Goal: Information Seeking & Learning: Learn about a topic

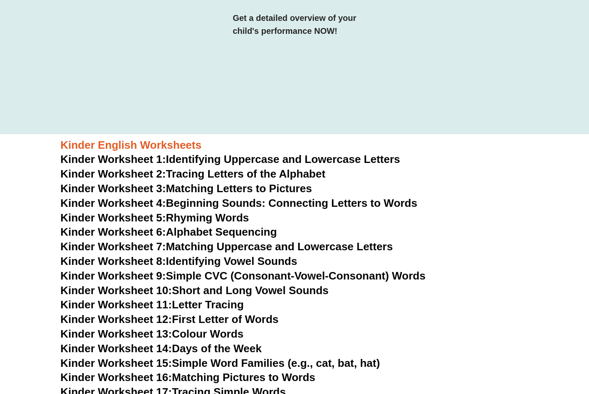
scroll to position [184, 0]
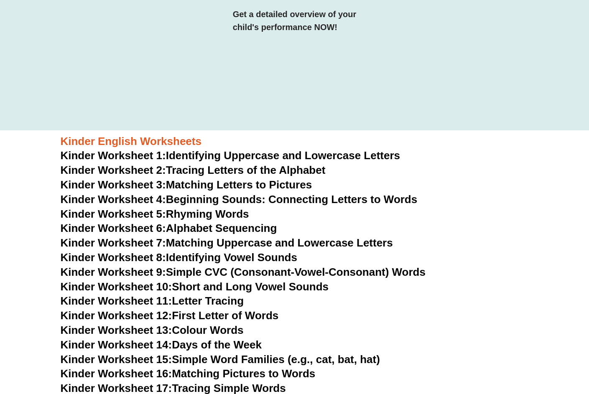
click at [324, 153] on link "Kinder Worksheet 1: Identifying Uppercase and Lowercase Letters" at bounding box center [231, 155] width 340 height 13
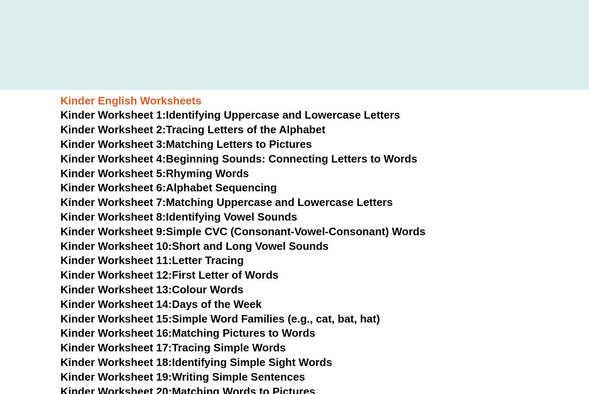
scroll to position [223, 0]
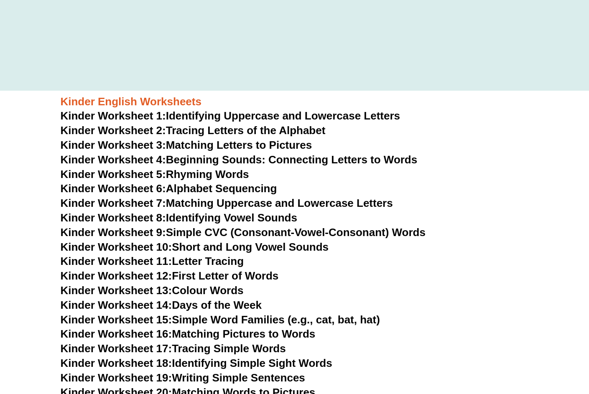
click at [220, 116] on link "Kinder Worksheet 1: Identifying Uppercase and Lowercase Letters" at bounding box center [231, 116] width 340 height 13
click at [214, 129] on link "Kinder Worksheet 2: Tracing Letters of the Alphabet" at bounding box center [193, 130] width 265 height 13
click at [213, 144] on link "Kinder Worksheet 3: Matching Letters to Pictures" at bounding box center [187, 145] width 252 height 13
click at [209, 156] on link "Kinder Worksheet 4: Beginning Sounds: Connecting Letters to Words" at bounding box center [239, 159] width 357 height 13
click at [207, 171] on link "Kinder Worksheet 5: Rhyming Words" at bounding box center [155, 174] width 189 height 13
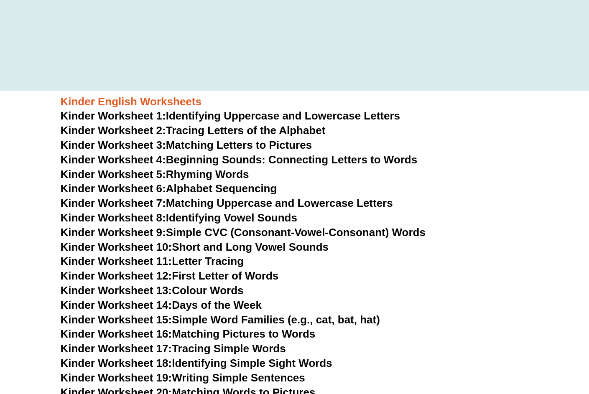
click at [207, 184] on link "Kinder Worksheet 6: Alphabet Sequencing" at bounding box center [169, 188] width 217 height 13
click at [206, 202] on link "Kinder Worksheet 7: Matching Uppercase and Lowercase Letters" at bounding box center [227, 203] width 332 height 13
click at [206, 215] on link "Kinder Worksheet 8: Identifying Vowel Sounds" at bounding box center [179, 218] width 237 height 13
click at [205, 228] on link "Kinder Worksheet 9: Simple CVC (Consonant-Vowel-Consonant) Words" at bounding box center [243, 232] width 365 height 13
click at [204, 242] on link "Kinder Worksheet 10: Short and Long Vowel Sounds" at bounding box center [195, 247] width 268 height 13
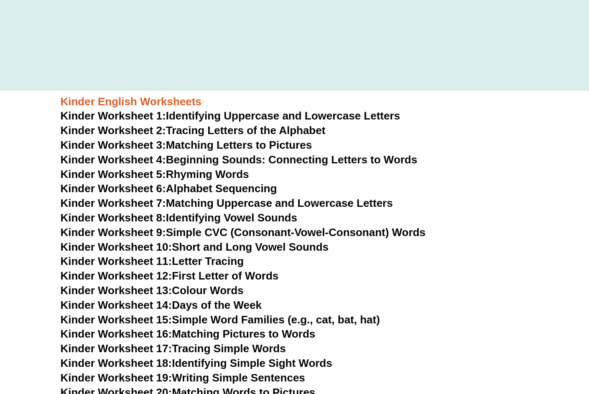
click at [202, 261] on link "Kinder Worksheet 11: Letter Tracing" at bounding box center [153, 261] width 184 height 13
click at [202, 272] on link "Kinder Worksheet 12: First Letter of Words" at bounding box center [170, 276] width 218 height 13
click at [200, 285] on link "Kinder Worksheet 13: Colour Words" at bounding box center [152, 290] width 183 height 13
click at [199, 300] on link "Kinder Worksheet 14: Days of the Week" at bounding box center [161, 305] width 201 height 13
click at [202, 317] on link "Kinder Worksheet 15: Simple Word Families (e.g., cat, bat, hat)" at bounding box center [220, 320] width 319 height 13
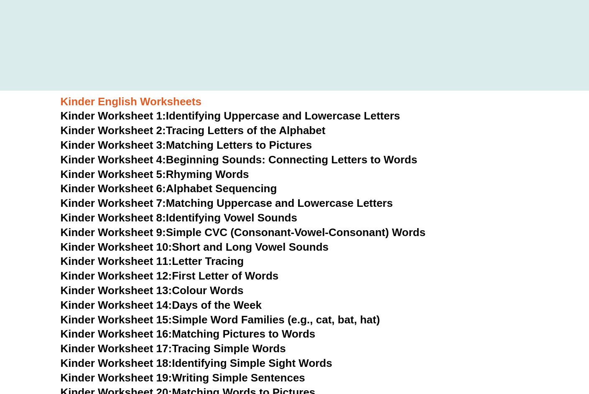
click at [202, 328] on link "Kinder Worksheet 16: Matching Pictures to Words" at bounding box center [188, 334] width 255 height 13
click at [202, 346] on link "Kinder Worksheet 17: Tracing Simple Words" at bounding box center [173, 348] width 225 height 13
click at [202, 359] on link "Kinder Worksheet 18: Identifying Simple Sight Words" at bounding box center [197, 363] width 272 height 13
click at [202, 375] on link "Kinder Worksheet 19: Writing Simple Sentences" at bounding box center [183, 378] width 245 height 13
click at [202, 386] on link "Kinder Worksheet 20: Matching Words to Pictures" at bounding box center [188, 392] width 255 height 13
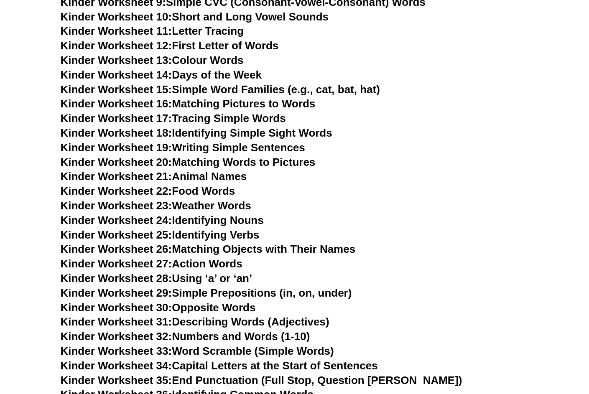
scroll to position [497, 0]
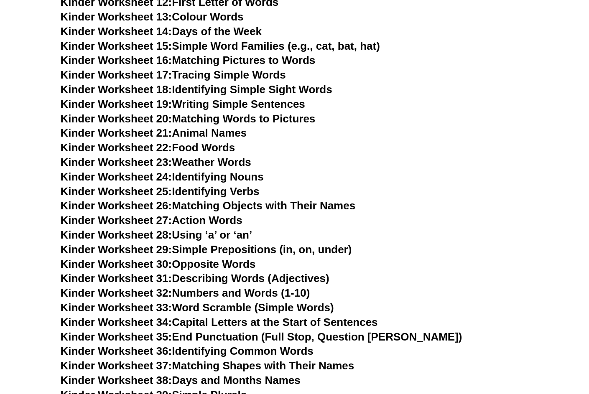
click at [181, 128] on link "Kinder Worksheet 21: Animal Names" at bounding box center [154, 133] width 186 height 13
click at [180, 144] on link "Kinder Worksheet 22: Food Words" at bounding box center [148, 147] width 175 height 13
click at [180, 157] on link "Kinder Worksheet 23: Weather Words" at bounding box center [156, 162] width 191 height 13
click at [180, 171] on link "Kinder Worksheet 24: Identifying Nouns" at bounding box center [162, 177] width 203 height 13
click at [180, 185] on link "Kinder Worksheet 25: Identifying Verbs" at bounding box center [160, 191] width 199 height 13
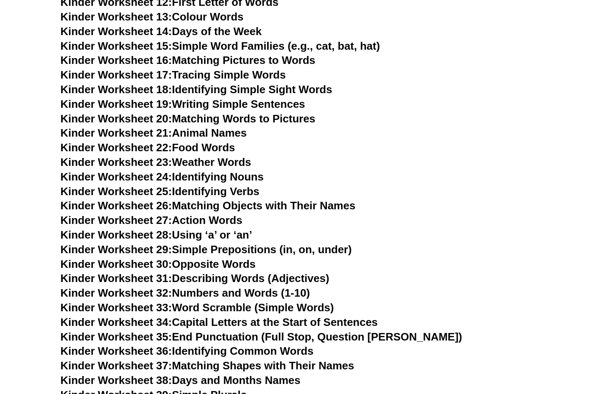
click at [181, 199] on link "Kinder Worksheet 26: Matching Objects with Their Names" at bounding box center [208, 205] width 295 height 13
click at [181, 214] on link "Kinder Worksheet 27: Action Words" at bounding box center [152, 220] width 182 height 13
click at [181, 229] on link "Kinder Worksheet 28: Using ‘a’ or ‘an’" at bounding box center [157, 235] width 192 height 13
click at [181, 243] on link "Kinder Worksheet 29: Simple Prepositions (in, on, under)" at bounding box center [206, 249] width 291 height 13
click at [181, 258] on link "Kinder Worksheet 30: Opposite Words" at bounding box center [158, 264] width 195 height 13
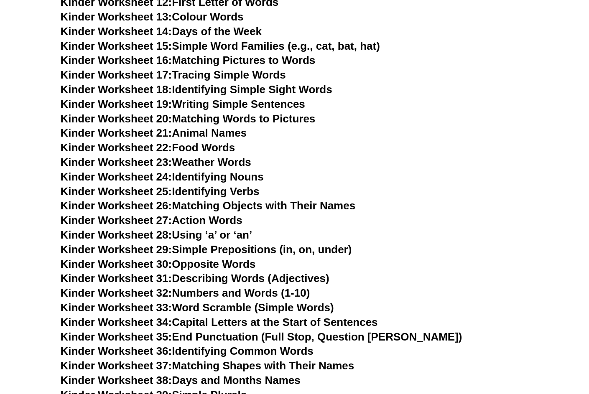
click at [182, 272] on link "Kinder Worksheet 31: Describing Words (Adjectives)" at bounding box center [195, 278] width 269 height 13
click at [182, 287] on link "Kinder Worksheet 32: Numbers and Words (1-10)" at bounding box center [186, 293] width 250 height 13
click at [182, 301] on link "Kinder Worksheet 33: Word Scramble (Simple Words)" at bounding box center [197, 307] width 273 height 13
click at [183, 316] on link "Kinder Worksheet 34: Capital Letters at the Start of Sentences" at bounding box center [219, 322] width 317 height 13
click at [183, 331] on link "Kinder Worksheet 35: End Punctuation (Full Stop, Question [PERSON_NAME])" at bounding box center [262, 337] width 402 height 13
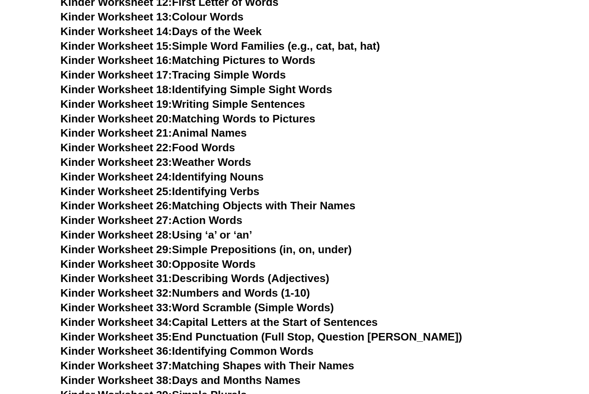
click at [184, 345] on link "Kinder Worksheet 36: Identifying Common Words" at bounding box center [187, 351] width 253 height 13
click at [184, 360] on link "Kinder Worksheet 37: Matching Shapes with Their Names" at bounding box center [208, 366] width 294 height 13
click at [185, 374] on link "Kinder Worksheet 38: Days and Months Names" at bounding box center [181, 380] width 240 height 13
click at [185, 389] on link "Kinder Worksheet 39: Simple Plurals" at bounding box center [154, 395] width 186 height 13
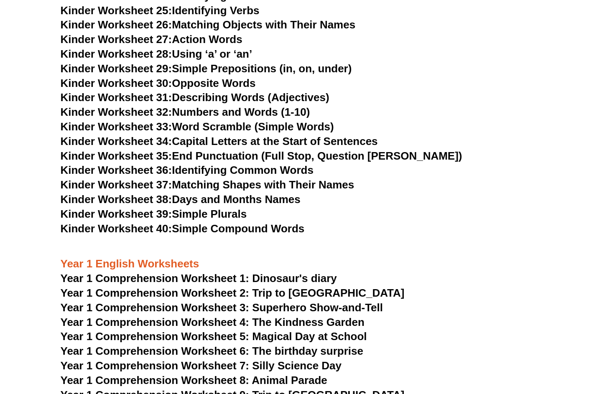
scroll to position [694, 0]
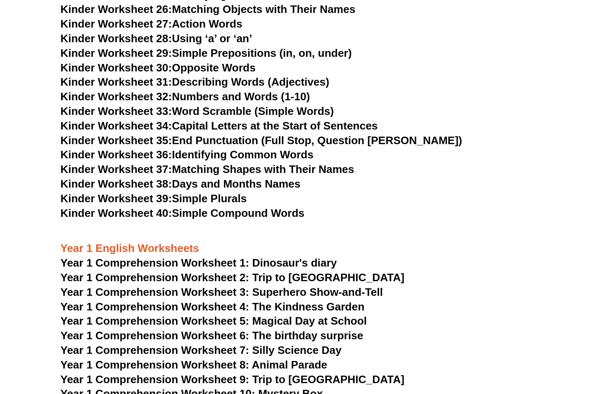
click at [212, 207] on link "Kinder Worksheet 40: Simple Compound Words" at bounding box center [183, 213] width 244 height 13
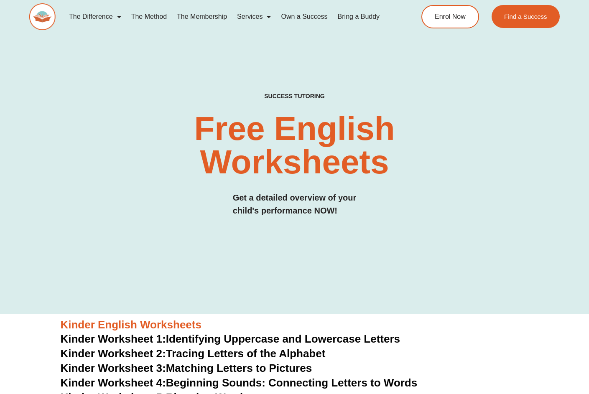
scroll to position [0, 0]
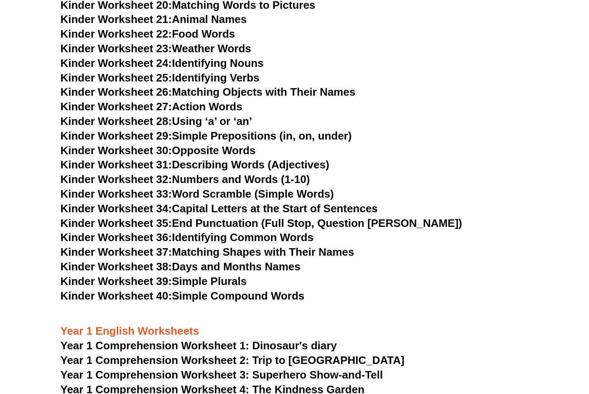
scroll to position [775, 0]
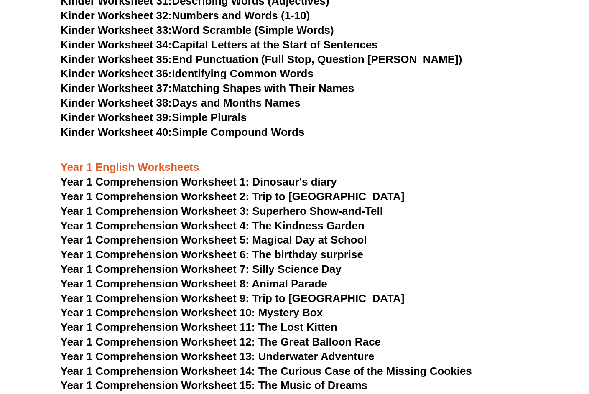
click at [147, 176] on span "Year 1 Comprehension Worksheet 1: Dinosaur's diary" at bounding box center [199, 182] width 276 height 13
click at [143, 190] on span "Year 1 Comprehension Worksheet 2: Trip to [GEOGRAPHIC_DATA]" at bounding box center [233, 196] width 344 height 13
click at [139, 205] on span "Year 1 Comprehension Worksheet 3: Superhero Show-and-Tell" at bounding box center [222, 211] width 323 height 13
click at [138, 220] on span "Year 1 Comprehension Worksheet 4: The Kindness Garden" at bounding box center [213, 226] width 304 height 13
click at [135, 234] on span "Year 1 Comprehension Worksheet 5: Magical Day at School" at bounding box center [214, 240] width 307 height 13
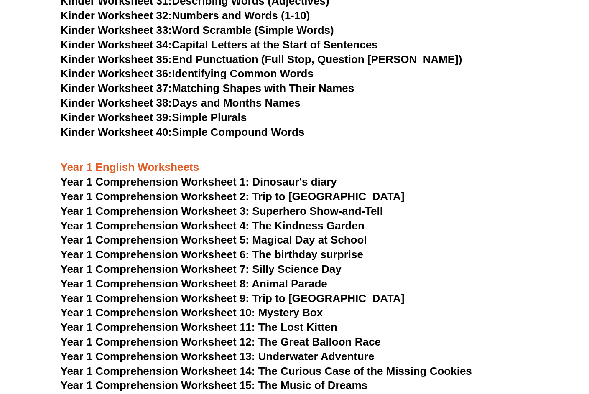
click at [135, 248] on span "Year 1 Comprehension Worksheet 6: The birthday surprise" at bounding box center [212, 254] width 303 height 13
click at [133, 263] on span "Year 1 Comprehension Worksheet 7: Silly Science Day" at bounding box center [201, 269] width 281 height 13
click at [130, 278] on span "Year 1 Comprehension Worksheet 8: Animal Parade" at bounding box center [194, 284] width 267 height 13
click at [128, 292] on span "Year 1 Comprehension Worksheet 9: Trip to [GEOGRAPHIC_DATA]" at bounding box center [233, 298] width 344 height 13
click at [126, 307] on span "Year 1 Comprehension Worksheet 10: Mystery Box" at bounding box center [192, 313] width 263 height 13
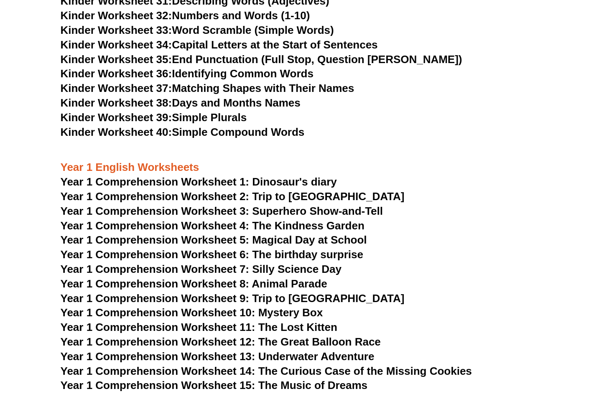
click at [125, 321] on span "Year 1 Comprehension Worksheet 11: The Lost Kitten" at bounding box center [199, 327] width 277 height 13
click at [125, 336] on span "Year 1 Comprehension Worksheet 12: The Great Balloon Race" at bounding box center [221, 342] width 320 height 13
click at [126, 350] on span "Year 1 Comprehension Worksheet 13: Underwater Adventure" at bounding box center [218, 356] width 314 height 13
click at [126, 365] on span "Year 1 Comprehension Worksheet 14: The Curious Case of the Missing Cookies" at bounding box center [266, 371] width 411 height 13
click at [125, 379] on span "Year 1 Comprehension Worksheet 15: The Music of Dreams" at bounding box center [214, 385] width 307 height 13
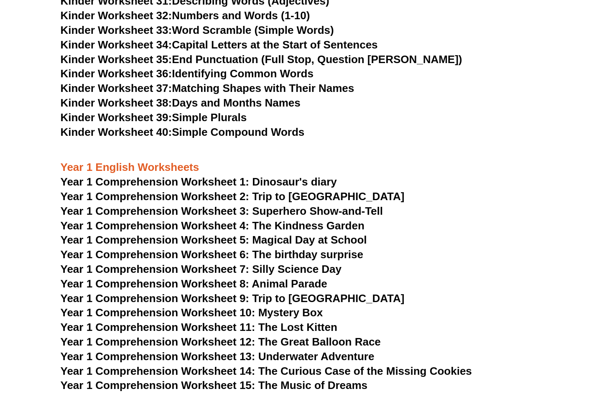
click at [125, 394] on span "Year 1 Comprehension Worksheet 16: The Giant Sneezes" at bounding box center [208, 400] width 294 height 13
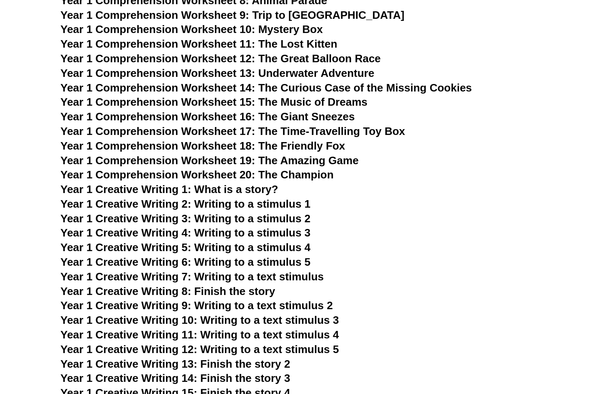
scroll to position [1058, 0]
click at [221, 125] on span "Year 1 Comprehension Worksheet 17: The Time-Travelling Toy Box" at bounding box center [233, 131] width 345 height 13
click at [216, 140] on span "Year 1 Comprehension Worksheet 18: The Friendly Fox" at bounding box center [203, 146] width 285 height 13
click at [215, 154] on span "Year 1 Comprehension Worksheet 19: The Amazing Game" at bounding box center [210, 160] width 298 height 13
click at [214, 169] on span "Year 1 Comprehension Worksheet 20: The Champion" at bounding box center [197, 175] width 273 height 13
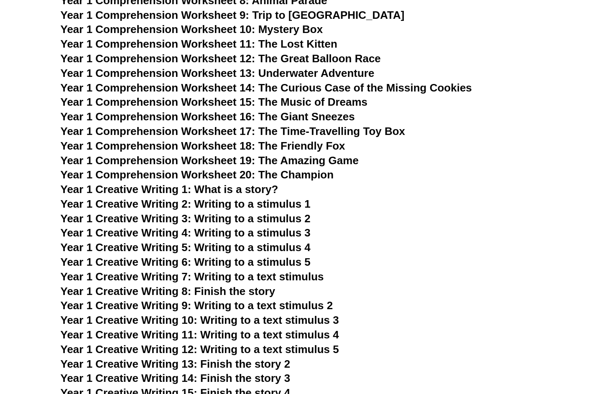
click at [191, 183] on span "Year 1 Creative Writing 1: What is a story?" at bounding box center [170, 189] width 218 height 13
click at [174, 198] on span "Year 1 Creative Writing 2: Writing to a stimulus 1" at bounding box center [186, 204] width 250 height 13
click at [170, 212] on span "Year 1 Creative Writing 3: Writing to a stimulus 2" at bounding box center [186, 218] width 250 height 13
click at [167, 227] on span "Year 1 Creative Writing 4: Writing to a stimulus 3" at bounding box center [186, 233] width 250 height 13
click at [165, 241] on span "Year 1 Creative Writing 5: Writing to a stimulus 4" at bounding box center [186, 247] width 250 height 13
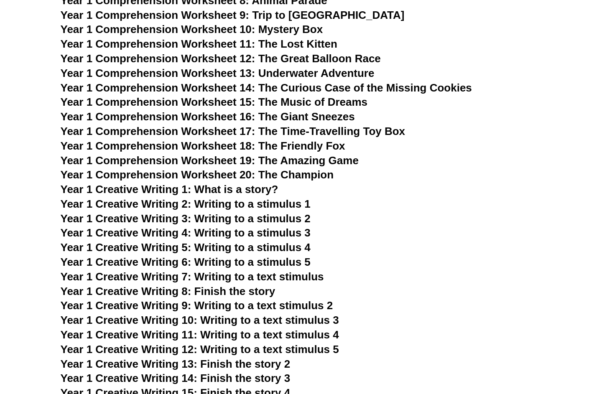
click at [161, 256] on span "Year 1 Creative Writing 6: Writing to a stimulus 5" at bounding box center [186, 262] width 250 height 13
click at [161, 271] on span "Year 1 Creative Writing 7: Writing to a text stimulus" at bounding box center [192, 277] width 263 height 13
click at [161, 285] on span "Year 1 Creative Writing 8: Finish the story" at bounding box center [168, 291] width 215 height 13
click at [159, 299] on span "Year 1 Creative Writing 9: Writing to a text stimulus 2" at bounding box center [197, 305] width 273 height 13
click at [158, 314] on span "Year 1 Creative Writing 10: Writing to a text stimulus 3" at bounding box center [200, 320] width 278 height 13
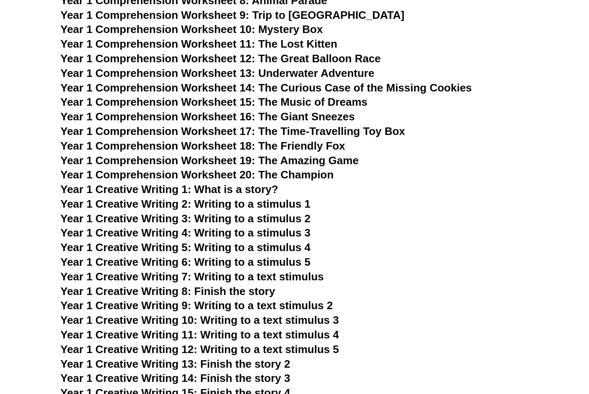
click at [157, 329] on span "Year 1 Creative Writing 11: Writing to a text stimulus 4" at bounding box center [200, 335] width 278 height 13
click at [156, 343] on span "Year 1 Creative Writing 12: Writing to a text stimulus 5" at bounding box center [200, 349] width 278 height 13
click at [155, 358] on span "Year 1 Creative Writing 13: Finish the story 2" at bounding box center [176, 364] width 230 height 13
click at [155, 372] on span "Year 1 Creative Writing 14: Finish the story 3" at bounding box center [176, 378] width 230 height 13
click at [154, 387] on span "Year 1 Creative Writing 15: Finish the story 4" at bounding box center [176, 393] width 230 height 13
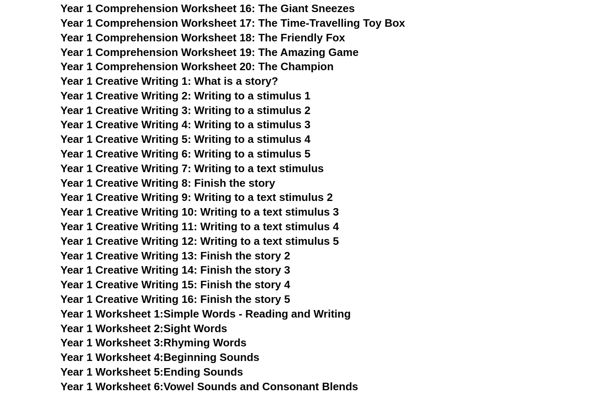
scroll to position [1170, 0]
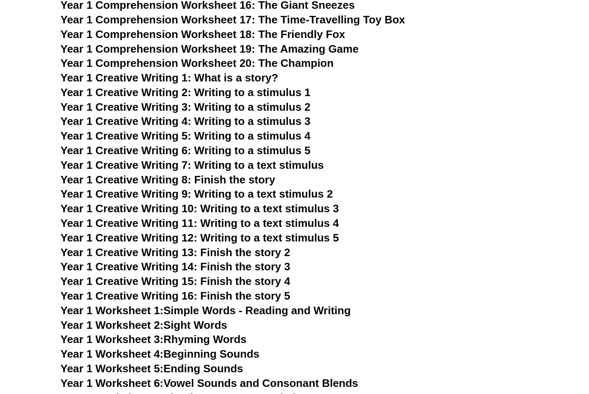
click at [162, 290] on span "Year 1 Creative Writing 16: Finish the story 5" at bounding box center [176, 296] width 230 height 13
click at [145, 304] on span "Year 1 Worksheet 1:" at bounding box center [112, 310] width 103 height 13
click at [140, 319] on span "Year 1 Worksheet 2:" at bounding box center [112, 325] width 103 height 13
click at [138, 333] on span "Year 1 Worksheet 3:" at bounding box center [112, 339] width 103 height 13
click at [138, 348] on span "Year 1 Worksheet 4:" at bounding box center [112, 354] width 103 height 13
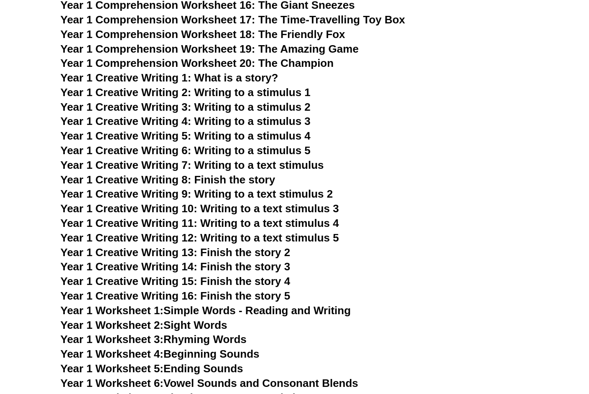
click at [136, 363] on span "Year 1 Worksheet 5:" at bounding box center [112, 369] width 103 height 13
click at [134, 377] on span "Year 1 Worksheet 6:" at bounding box center [112, 383] width 103 height 13
click at [133, 392] on span "Year 1 Worksheet 7:" at bounding box center [112, 398] width 103 height 13
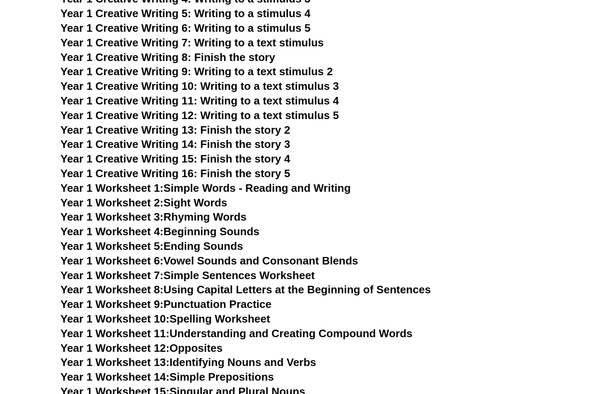
scroll to position [1314, 0]
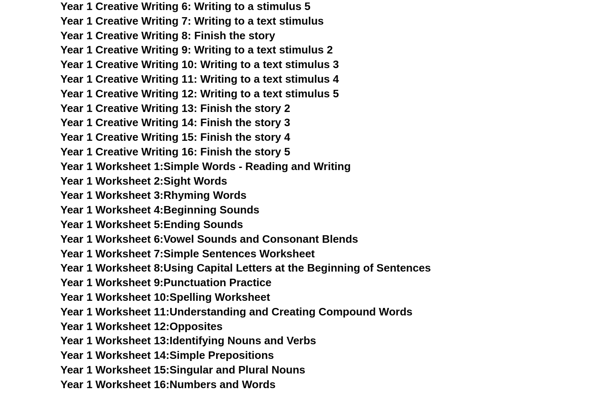
click at [146, 262] on span "Year 1 Worksheet 8:" at bounding box center [112, 268] width 103 height 13
click at [144, 276] on span "Year 1 Worksheet 9:" at bounding box center [112, 282] width 103 height 13
click at [144, 291] on span "Year 1 Worksheet 10:" at bounding box center [115, 297] width 109 height 13
click at [142, 306] on span "Year 1 Worksheet 11:" at bounding box center [115, 312] width 109 height 13
click at [142, 320] on span "Year 1 Worksheet 12:" at bounding box center [115, 326] width 109 height 13
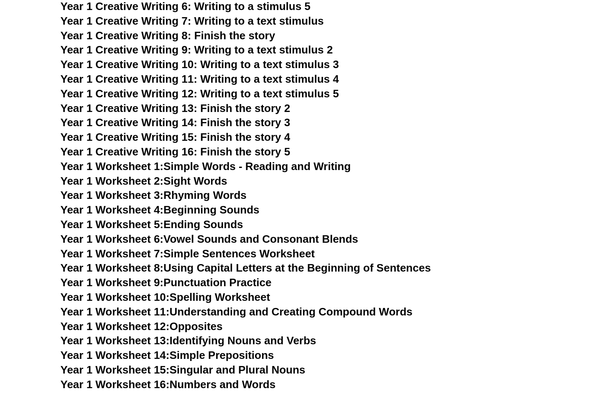
click at [142, 335] on span "Year 1 Worksheet 13:" at bounding box center [115, 341] width 109 height 13
click at [142, 349] on span "Year 1 Worksheet 14:" at bounding box center [115, 355] width 109 height 13
click at [142, 364] on span "Year 1 Worksheet 15:" at bounding box center [115, 370] width 109 height 13
click at [142, 378] on span "Year 1 Worksheet 16:" at bounding box center [115, 384] width 109 height 13
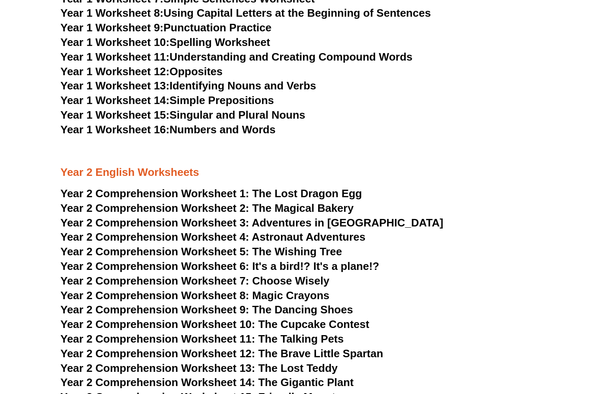
scroll to position [1568, 0]
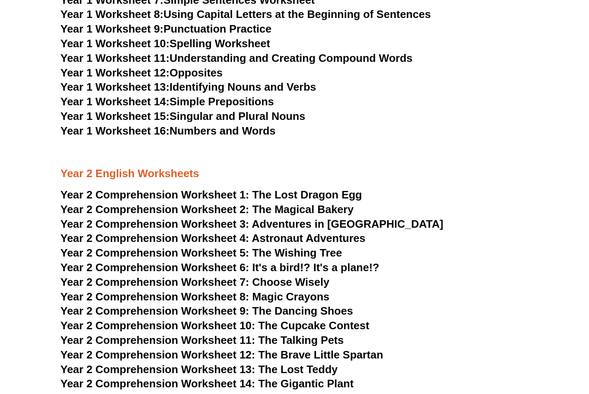
click at [151, 189] on span "Year 2 Comprehension Worksheet 1:" at bounding box center [155, 195] width 189 height 13
click at [143, 203] on span "Year 2 Comprehension Worksheet 2:" at bounding box center [155, 209] width 189 height 13
click at [138, 218] on span "Year 2 Comprehension Worksheet 3:" at bounding box center [155, 224] width 189 height 13
click at [136, 232] on span "Year 2 Comprehension Worksheet 4:" at bounding box center [155, 238] width 189 height 13
click at [134, 247] on span "Year 2 Comprehension Worksheet 5:" at bounding box center [155, 253] width 189 height 13
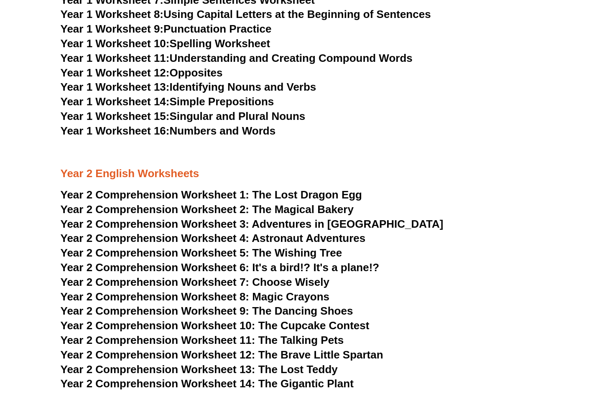
click at [127, 261] on span "Year 2 Comprehension Worksheet 6: It's a bird!? It's a plane!?" at bounding box center [220, 267] width 319 height 13
click at [125, 276] on span "Year 2 Comprehension Worksheet 7:" at bounding box center [155, 282] width 189 height 13
click at [123, 291] on span "Year 2 Comprehension Worksheet 8: Magic Crayons" at bounding box center [195, 297] width 269 height 13
click at [117, 305] on span "Year 2 Comprehension Worksheet 9: The Dancing Shoes" at bounding box center [207, 311] width 293 height 13
click at [114, 319] on span "Year 2 Comprehension Worksheet 10: The Cupcake Contest" at bounding box center [215, 325] width 309 height 13
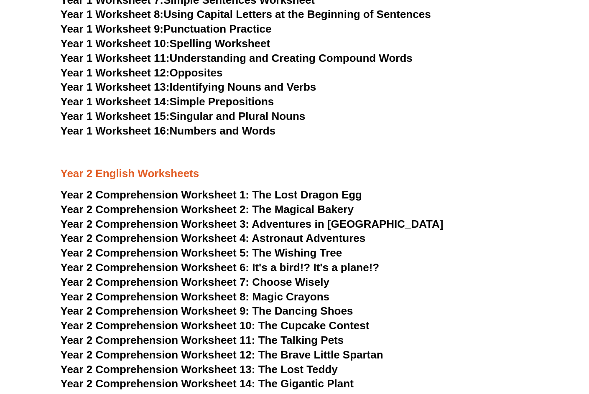
click at [114, 334] on span "Year 2 Comprehension Worksheet 11: The Talking Pets" at bounding box center [203, 340] width 284 height 13
click at [109, 349] on span "Year 2 Comprehension Worksheet 12: The Brave Little Spartan" at bounding box center [222, 355] width 323 height 13
click at [108, 363] on span "Year 2 Comprehension Worksheet 13: The Lost Teddy" at bounding box center [199, 369] width 277 height 13
click at [107, 378] on span "Year 2 Comprehension Worksheet 14: The Gigantic Plant" at bounding box center [207, 384] width 293 height 13
click at [104, 392] on span "Year 2 Comprehension Worksheet 15: Friendly Monsters" at bounding box center [206, 398] width 291 height 13
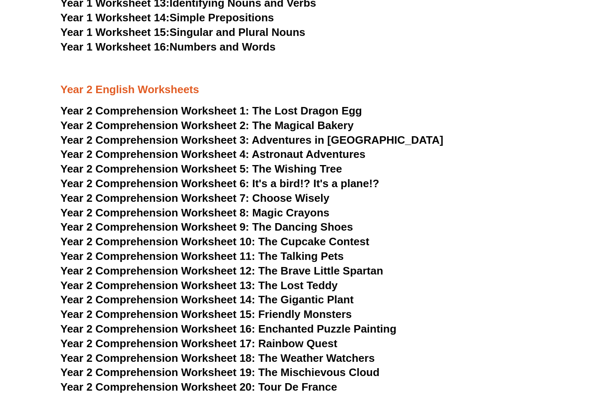
scroll to position [1654, 0]
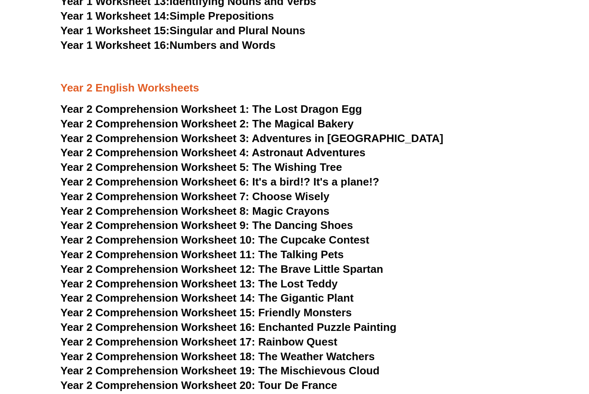
click at [246, 321] on span "Year 2 Comprehension Worksheet 16: Enchanted Puzzle Painting" at bounding box center [229, 327] width 336 height 13
click at [239, 336] on span "Year 2 Comprehension Worksheet 17: Rainbow Quest" at bounding box center [199, 342] width 277 height 13
click at [235, 350] on span "Year 2 Comprehension Worksheet 18: The Weather Watchers" at bounding box center [218, 356] width 314 height 13
click at [231, 365] on span "Year 2 Comprehension Worksheet 19: The Mischievous Cloud" at bounding box center [220, 371] width 319 height 13
click at [226, 379] on span "Year 2 Comprehension Worksheet 20: Tour De France" at bounding box center [199, 385] width 277 height 13
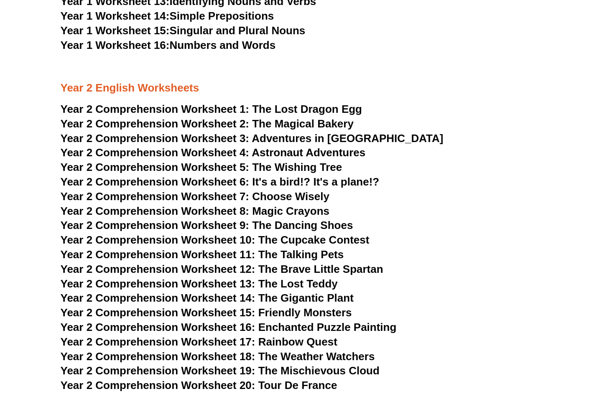
click at [218, 394] on link "Year 2 Worksheet 1: Short and Long Vowel Sounds" at bounding box center [191, 400] width 260 height 13
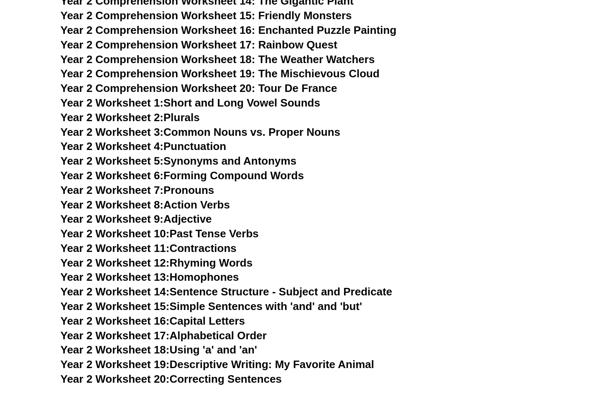
scroll to position [1984, 0]
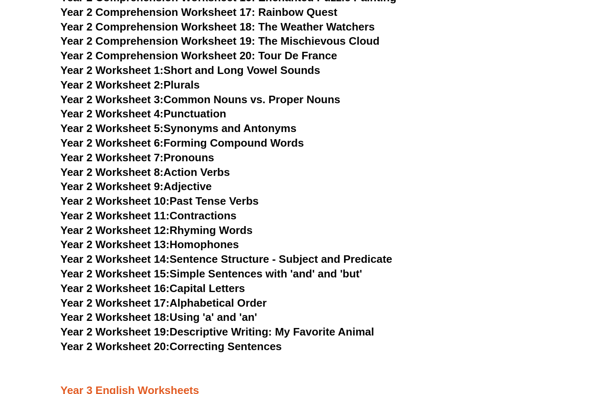
click at [242, 93] on link "Year 2 Worksheet 3: Common Nouns vs. Proper Nouns" at bounding box center [201, 99] width 280 height 13
click at [214, 107] on link "Year 2 Worksheet 4: Punctuation" at bounding box center [144, 113] width 166 height 13
click at [210, 122] on link "Year 2 Worksheet 5: Synonyms and Antonyms" at bounding box center [179, 128] width 236 height 13
click at [204, 137] on link "Year 2 Worksheet 6: Forming Compound Words" at bounding box center [182, 143] width 243 height 13
click at [201, 151] on link "Year 2 Worksheet 7: Pronouns" at bounding box center [138, 157] width 154 height 13
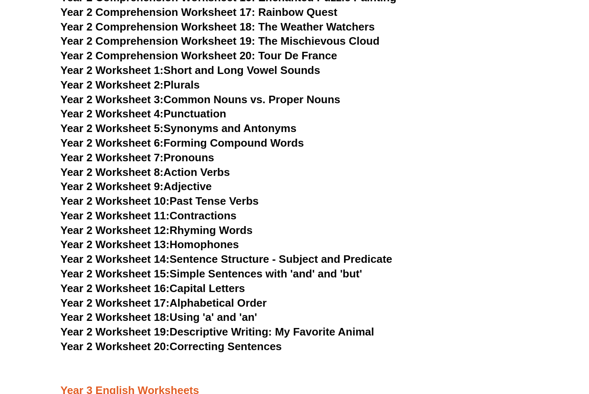
click at [200, 166] on link "Year 2 Worksheet 8: Action Verbs" at bounding box center [145, 172] width 169 height 13
click at [194, 180] on link "Year 2 Worksheet 9: Adjective" at bounding box center [136, 186] width 151 height 13
click at [193, 195] on link "Year 2 Worksheet 10: Past Tense Verbs" at bounding box center [160, 201] width 198 height 13
click at [188, 209] on link "Year 2 Worksheet 11: Contractions" at bounding box center [149, 215] width 176 height 13
click at [188, 224] on link "Year 2 Worksheet 12: Rhyming Words" at bounding box center [157, 230] width 192 height 13
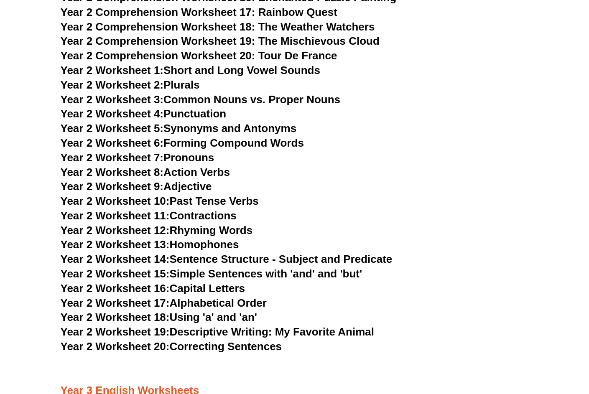
click at [187, 238] on link "Year 2 Worksheet 13: Homophones" at bounding box center [150, 244] width 179 height 13
click at [186, 253] on link "Year 2 Worksheet 14: Sentence Structure - Subject and Predicate" at bounding box center [227, 259] width 332 height 13
click at [186, 268] on link "Year 2 Worksheet 15: Simple Sentences with 'and' and 'but'" at bounding box center [212, 274] width 302 height 13
click at [184, 282] on link "Year 2 Worksheet 16: Capital Letters" at bounding box center [153, 288] width 184 height 13
click at [184, 297] on link "Year 2 Worksheet 17: Alphabetical Order" at bounding box center [164, 303] width 206 height 13
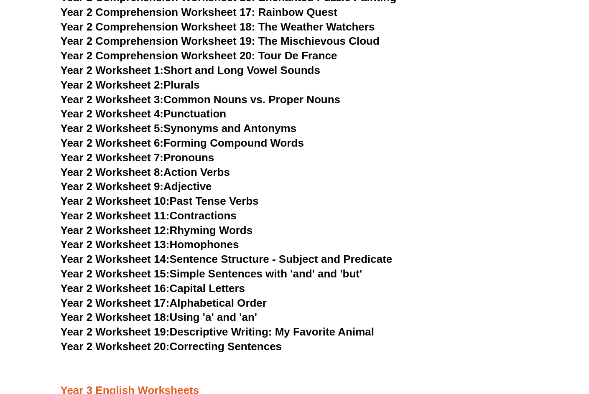
click at [180, 311] on link "Year 2 Worksheet 18: Using 'a' and 'an'" at bounding box center [159, 317] width 197 height 13
click at [179, 326] on link "Year 2 Worksheet 19: Descriptive Writing: My Favorite Animal" at bounding box center [218, 332] width 314 height 13
click at [177, 340] on link "Year 2 Worksheet 20: Correcting Sentences" at bounding box center [172, 346] width 222 height 13
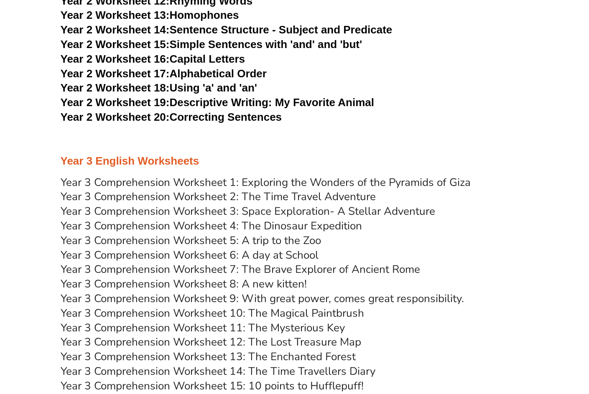
scroll to position [2312, 0]
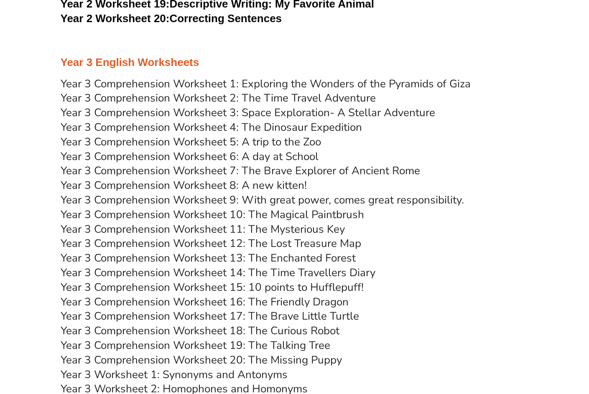
click at [209, 77] on link "Year 3 Comprehension Worksheet 1: Exploring the Wonders of the Pyramids of Giza" at bounding box center [266, 84] width 410 height 15
click at [204, 91] on link "Year 3 Comprehension Worksheet 2: The Time Travel Adventure" at bounding box center [218, 98] width 315 height 15
click at [202, 105] on link "Year 3 Comprehension Worksheet 3: Space Exploration- A Stellar Adventure" at bounding box center [248, 112] width 375 height 15
click at [196, 120] on link "Year 3 Comprehension Worksheet 4: The Dinosaur Expedition" at bounding box center [211, 127] width 301 height 15
click at [193, 135] on link "Year 3 Comprehension Worksheet 5: A trip to the Zoo" at bounding box center [191, 142] width 261 height 15
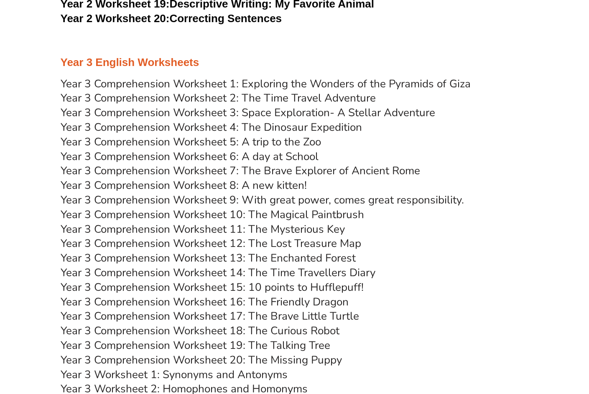
click at [186, 149] on link "Year 3 Comprehension Worksheet 6: A day at School" at bounding box center [190, 156] width 258 height 15
click at [184, 163] on link "Year 3 Comprehension Worksheet 7: The Brave Explorer of Ancient Rome" at bounding box center [241, 170] width 360 height 15
click at [181, 178] on link "Year 3 Comprehension Worksheet 8: A new kitten!" at bounding box center [184, 185] width 246 height 15
click at [176, 193] on link "Year 3 Comprehension Worksheet 9: With great power, comes great responsibility." at bounding box center [263, 200] width 404 height 15
click at [174, 207] on link "Year 3 Comprehension Worksheet 10: The Magical Paintbrush" at bounding box center [213, 214] width 304 height 15
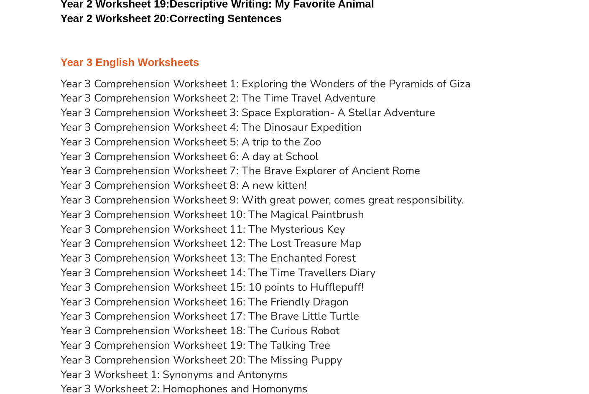
click at [171, 222] on link "Year 3 Comprehension Worksheet 11: The Mysterious Key" at bounding box center [203, 229] width 284 height 15
click at [170, 236] on link "Year 3 Comprehension Worksheet 12: The Lost Treasure Map" at bounding box center [211, 243] width 301 height 15
click at [167, 251] on link "Year 3 Comprehension Worksheet 13: The Enchanted Forest" at bounding box center [208, 258] width 295 height 15
click at [166, 266] on link "Year 3 Comprehension Worksheet 14: The Time Travellers Diary" at bounding box center [218, 273] width 315 height 15
click at [163, 280] on link "Year 3 Comprehension Worksheet 15: 10 points to Hufflepuff!" at bounding box center [212, 287] width 303 height 15
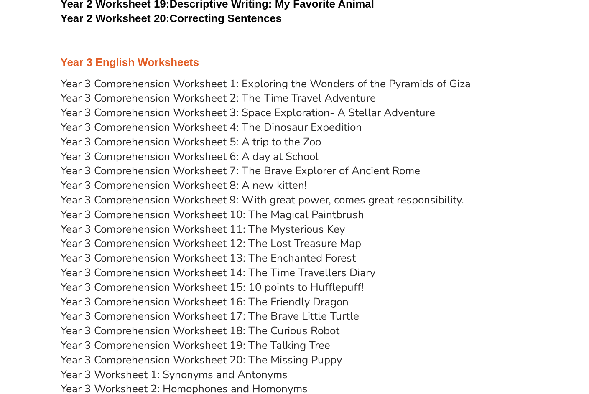
click at [158, 295] on link "Year 3 Comprehension Worksheet 16: The Friendly Dragon" at bounding box center [205, 302] width 288 height 15
click at [155, 309] on link "Year 3 Comprehension Worksheet 17: The Brave Little Turtle" at bounding box center [210, 316] width 299 height 15
click at [148, 324] on link "Year 3 Comprehension Worksheet 18: The Curious Robot" at bounding box center [200, 331] width 279 height 15
click at [146, 338] on link "Year 3 Comprehension Worksheet 19: The Talking Tree" at bounding box center [196, 345] width 270 height 15
click at [146, 353] on link "Year 3 Comprehension Worksheet 20: The Missing Puppy" at bounding box center [201, 360] width 281 height 15
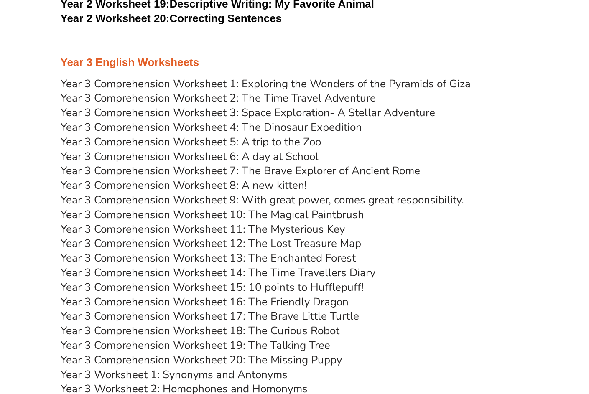
click at [136, 368] on link "Year 3 Worksheet 1: Synonyms and Antonyms" at bounding box center [174, 375] width 227 height 15
click at [132, 382] on link "Year 3 Worksheet 2: Homophones and Homonyms" at bounding box center [184, 389] width 247 height 15
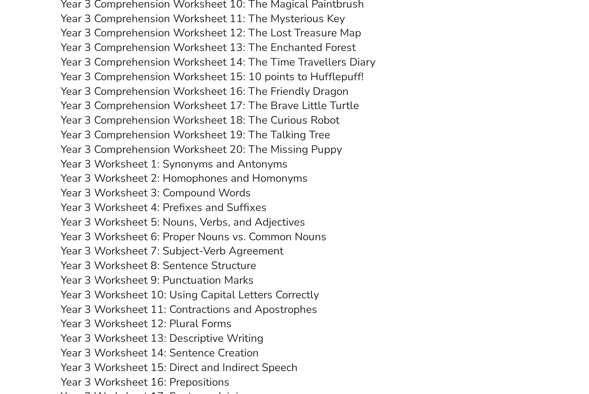
scroll to position [2526, 0]
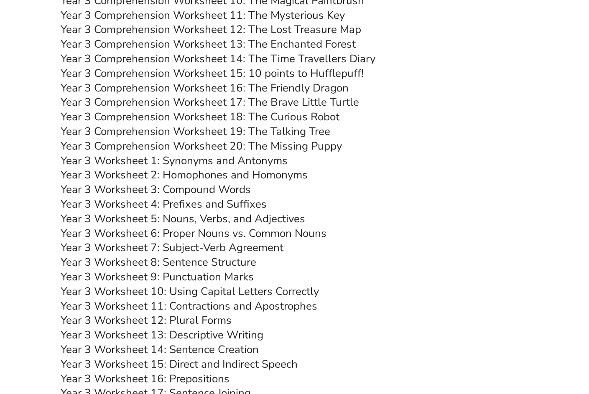
click at [137, 182] on link "Year 3 Worksheet 3: Compound Words" at bounding box center [156, 189] width 190 height 15
click at [133, 197] on link "Year 3 Worksheet 4: Prefixes and Suffixes" at bounding box center [164, 204] width 206 height 15
click at [133, 212] on link "Year 3 Worksheet 5: Nouns, Verbs, and Adjectives" at bounding box center [183, 219] width 245 height 15
click at [132, 226] on link "Year 3 Worksheet 6: Proper Nouns vs. Common Nouns" at bounding box center [194, 233] width 266 height 15
click at [130, 240] on link "Year 3 Worksheet 7: Subject-Verb Agreement" at bounding box center [172, 247] width 223 height 15
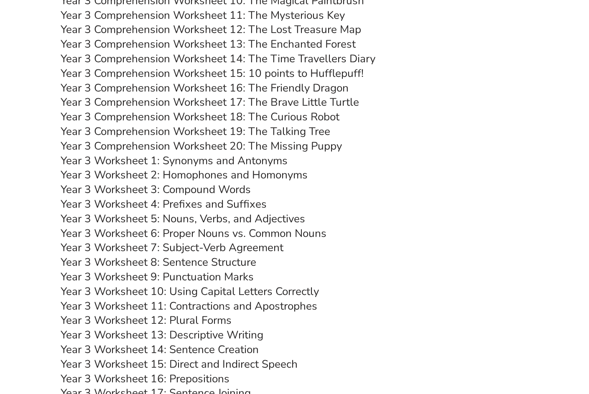
click at [129, 255] on link "Year 3 Worksheet 8: Sentence Structure" at bounding box center [159, 262] width 196 height 15
click at [128, 270] on link "Year 3 Worksheet 9: Punctuation Marks" at bounding box center [157, 277] width 193 height 15
click at [128, 284] on link "Year 3 Worksheet 10: Using Capital Letters Correctly" at bounding box center [190, 291] width 258 height 15
click at [124, 299] on link "Year 3 Worksheet 11: Contractions and Apostrophes" at bounding box center [189, 306] width 257 height 15
click at [123, 313] on link "Year 3 Worksheet 12: Plural Forms" at bounding box center [146, 320] width 171 height 15
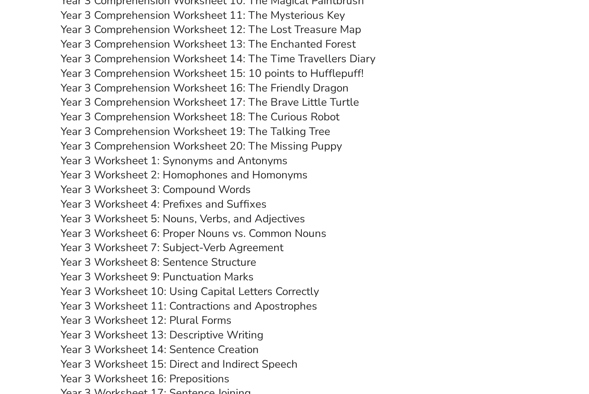
click at [123, 328] on link "Year 3 Worksheet 13: Descriptive Writing" at bounding box center [162, 335] width 203 height 15
click at [121, 342] on link "Year 3 Worksheet 14: Sentence Creation" at bounding box center [160, 349] width 198 height 15
click at [121, 357] on link "Year 3 Worksheet 15: Direct and Indirect Speech" at bounding box center [179, 364] width 237 height 15
click at [120, 372] on link "Year 3 Worksheet 16: Prepositions" at bounding box center [145, 379] width 169 height 15
click at [119, 386] on link "Year 3 Worksheet 17: Sentence Joining" at bounding box center [156, 393] width 190 height 15
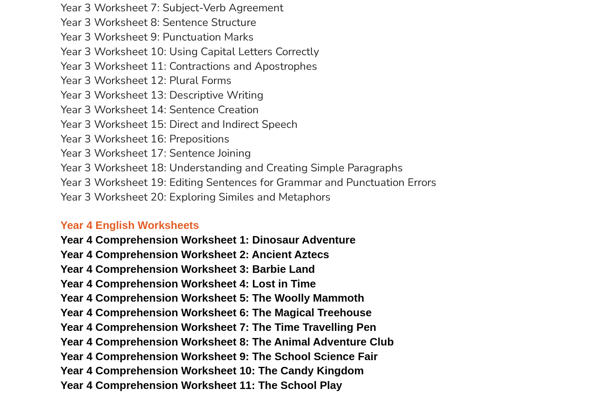
scroll to position [2817, 0]
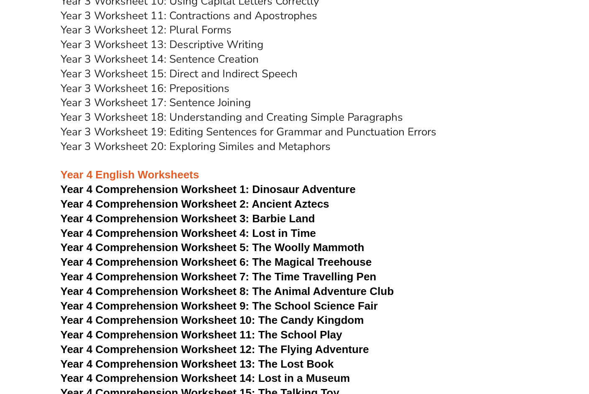
click at [192, 183] on span "Year 4 Comprehension Worksheet 1:" at bounding box center [155, 189] width 189 height 13
click at [184, 198] on span "Year 4 Comprehension Worksheet 2: Ancient Aztecs" at bounding box center [195, 204] width 269 height 13
click at [173, 212] on span "Year 4 Comprehension Worksheet 3: Barbie Land" at bounding box center [188, 218] width 255 height 13
click at [166, 227] on span "Year 4 Comprehension Worksheet 4: Lost in Time" at bounding box center [188, 233] width 255 height 13
click at [158, 241] on span "Year 4 Comprehension Worksheet 5: The Woolly Mammoth" at bounding box center [213, 247] width 304 height 13
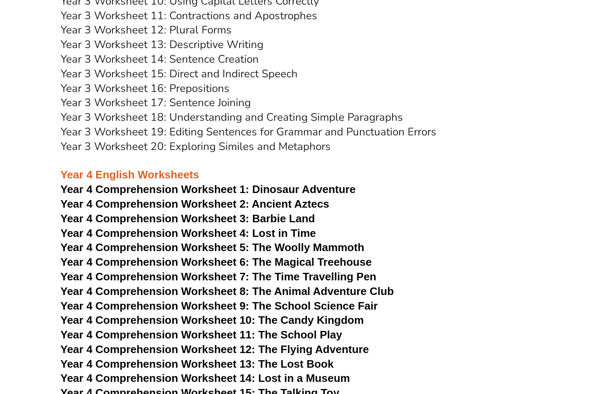
click at [156, 256] on span "Year 4 Comprehension Worksheet 6: The Magical Treehouse" at bounding box center [217, 262] width 312 height 13
click at [153, 271] on span "Year 4 Comprehension Worksheet 7: The Time Travelling Pen" at bounding box center [219, 277] width 316 height 13
click at [148, 285] on span "Year 4 Comprehension Worksheet 8: The Animal Adventure Club" at bounding box center [228, 291] width 334 height 13
click at [143, 300] on span "Year 4 Comprehension Worksheet 9: The School Science Fair" at bounding box center [219, 306] width 317 height 13
click at [143, 314] on span "Year 4 Comprehension Worksheet 10: The Candy Kingdom" at bounding box center [213, 320] width 304 height 13
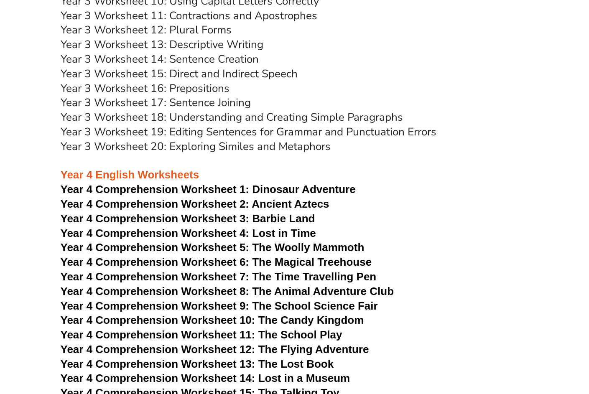
click at [143, 329] on span "Year 4 Comprehension Worksheet 11: The School Play" at bounding box center [202, 335] width 282 height 13
click at [138, 343] on span "Year 4 Comprehension Worksheet 12: The Flying Adventure" at bounding box center [215, 349] width 309 height 13
click at [138, 358] on span "Year 4 Comprehension Worksheet 13: The Lost Book" at bounding box center [197, 364] width 273 height 13
click at [132, 372] on span "Year 4 Comprehension Worksheet 14: Lost in a Museum" at bounding box center [206, 378] width 290 height 13
click at [132, 387] on span "Year 4 Comprehension Worksheet 15: The Talking Toy" at bounding box center [200, 393] width 279 height 13
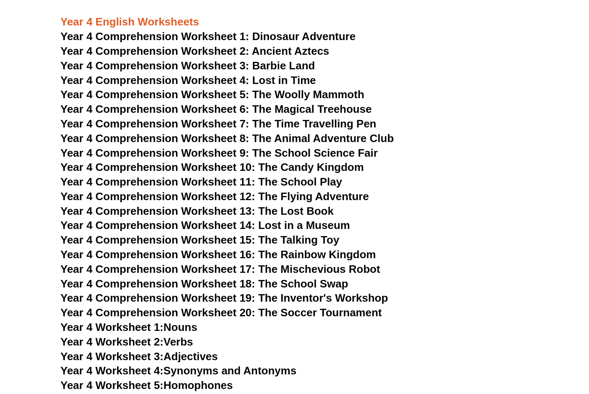
scroll to position [2979, 0]
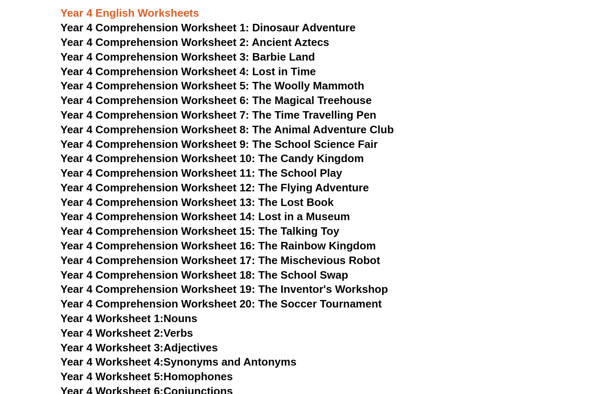
click at [136, 283] on span "Year 4 Comprehension Worksheet 19: The Inventor's Workshop" at bounding box center [225, 289] width 328 height 13
click at [133, 298] on span "Year 4 Comprehension Worksheet 20: The Soccer Tournament" at bounding box center [222, 304] width 322 height 13
click at [132, 312] on span "Year 4 Worksheet 1:" at bounding box center [112, 318] width 103 height 13
click at [130, 327] on span "Year 4 Worksheet 2:" at bounding box center [112, 333] width 103 height 13
click at [130, 342] on span "Year 4 Worksheet 3:" at bounding box center [112, 348] width 103 height 13
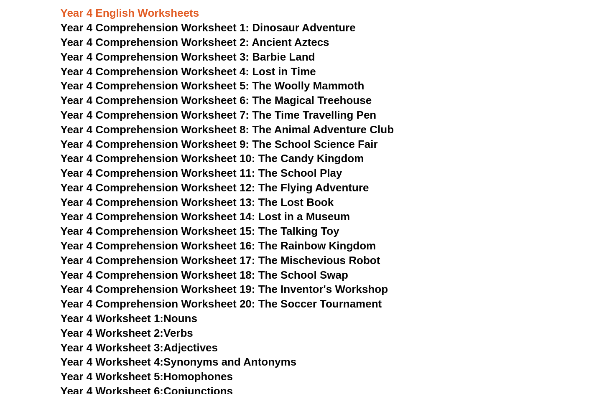
click at [128, 356] on span "Year 4 Worksheet 4:" at bounding box center [112, 362] width 103 height 13
click at [127, 370] on span "Year 4 Worksheet 5:" at bounding box center [112, 376] width 103 height 13
click at [123, 385] on span "Year 4 Worksheet 6:" at bounding box center [112, 391] width 103 height 13
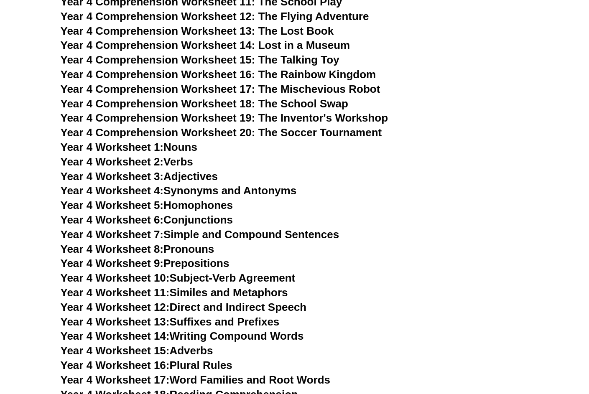
scroll to position [3155, 0]
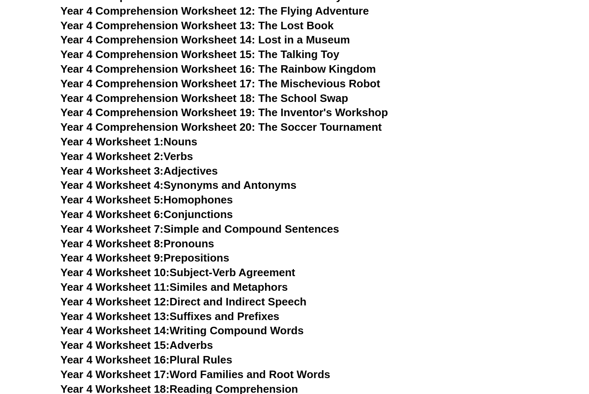
click at [148, 266] on span "Year 4 Worksheet 10:" at bounding box center [115, 272] width 109 height 13
click at [145, 281] on span "Year 4 Worksheet 11:" at bounding box center [115, 287] width 109 height 13
click at [145, 296] on span "Year 4 Worksheet 12:" at bounding box center [115, 302] width 109 height 13
click at [141, 310] on span "Year 4 Worksheet 13:" at bounding box center [115, 316] width 109 height 13
click at [140, 324] on span "Year 4 Worksheet 14:" at bounding box center [115, 330] width 109 height 13
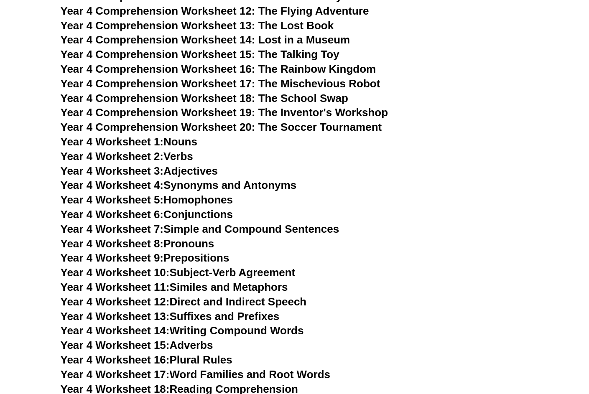
click at [138, 339] on span "Year 4 Worksheet 15:" at bounding box center [115, 345] width 109 height 13
click at [137, 354] on span "Year 4 Worksheet 16:" at bounding box center [115, 360] width 109 height 13
click at [136, 368] on span "Year 4 Worksheet 17:" at bounding box center [115, 374] width 109 height 13
click at [135, 383] on span "Year 4 Worksheet 18:" at bounding box center [115, 389] width 109 height 13
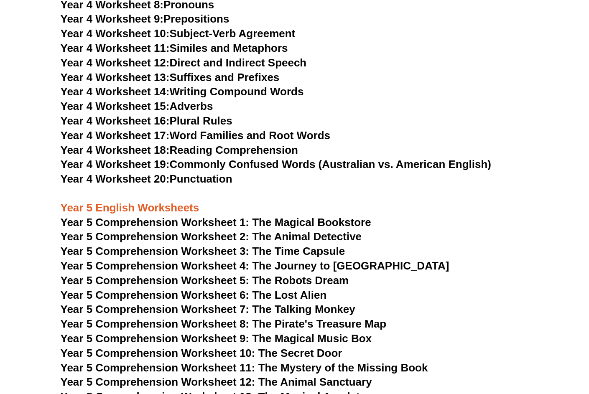
scroll to position [3398, 0]
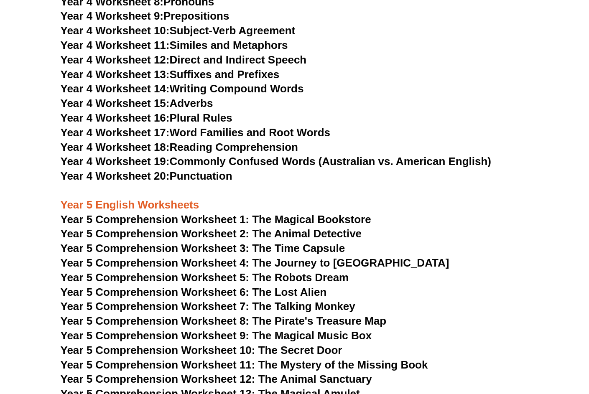
click at [204, 213] on span "Year 5 Comprehension Worksheet 1: The Magical Bookstore" at bounding box center [216, 219] width 311 height 13
click at [200, 227] on span "Year 5 Comprehension Worksheet 2: The Animal Detective" at bounding box center [211, 233] width 301 height 13
click at [196, 242] on span "Year 5 Comprehension Worksheet 3: The Time Capsule" at bounding box center [203, 248] width 285 height 13
click at [193, 257] on span "Year 5 Comprehension Worksheet 4: The Journey to [GEOGRAPHIC_DATA]" at bounding box center [255, 263] width 389 height 13
click at [190, 271] on span "Year 5 Comprehension Worksheet 5: The Robots Dream" at bounding box center [205, 277] width 289 height 13
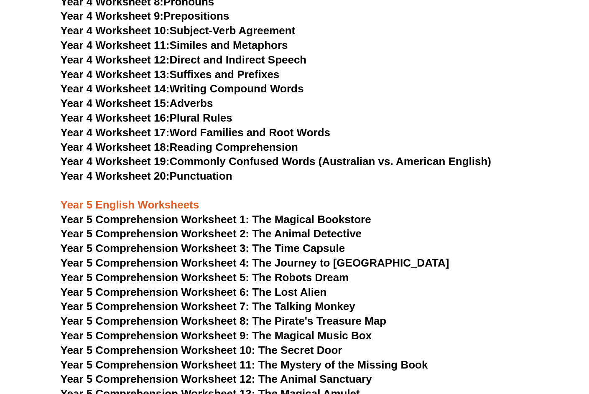
click at [188, 286] on span "Year 5 Comprehension Worksheet 6: The Lost Alien" at bounding box center [194, 292] width 266 height 13
click at [186, 300] on span "Year 5 Comprehension Worksheet 7: The Talking Monkey" at bounding box center [208, 306] width 295 height 13
click at [185, 315] on span "Year 5 Comprehension Worksheet 8: The Pirate's Treasure Map" at bounding box center [224, 321] width 326 height 13
click at [185, 330] on span "Year 5 Comprehension Worksheet 9: The Magical Music Box" at bounding box center [217, 336] width 312 height 13
click at [184, 344] on span "Year 5 Comprehension Worksheet 10: The Secret Door" at bounding box center [202, 350] width 282 height 13
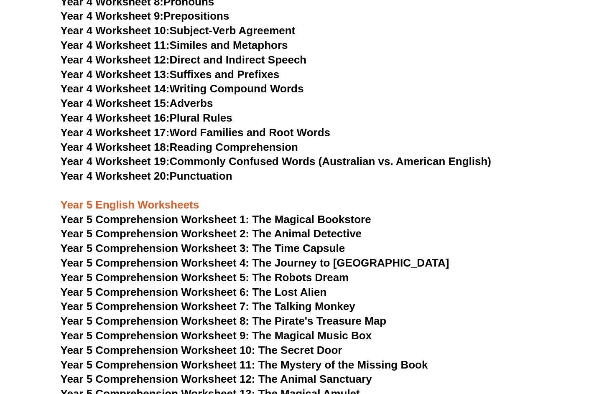
click at [181, 359] on span "Year 5 Comprehension Worksheet 11: The Mystery of the Missing Book" at bounding box center [245, 365] width 368 height 13
click at [179, 373] on span "Year 5 Comprehension Worksheet 12: The Animal Sanctuary" at bounding box center [217, 379] width 312 height 13
click at [179, 388] on span "Year 5 Comprehension Worksheet 13: The Magical Amulet" at bounding box center [210, 394] width 299 height 13
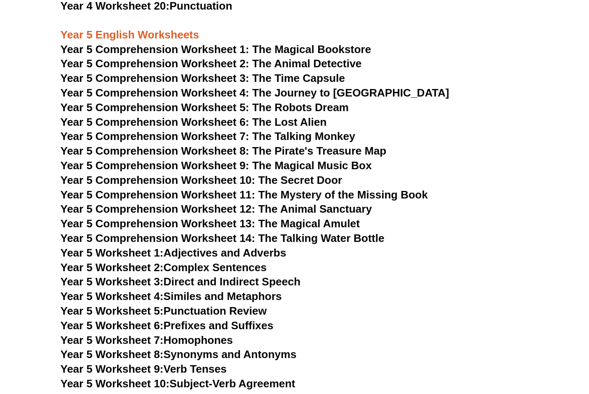
scroll to position [3574, 0]
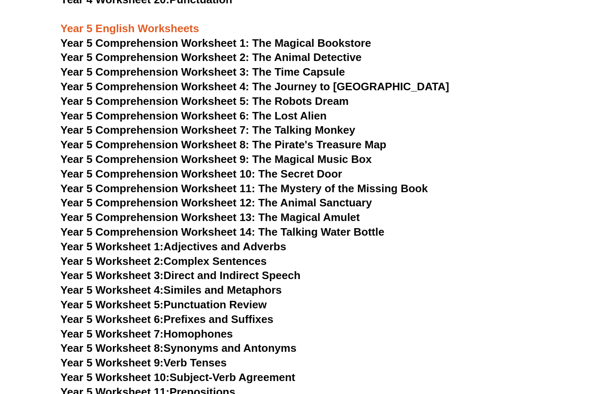
click at [186, 284] on link "Year 5 Worksheet 4: Similes and Metaphors" at bounding box center [172, 290] width 222 height 13
click at [180, 299] on link "Year 5 Worksheet 5: Punctuation Review" at bounding box center [164, 305] width 206 height 13
click at [180, 313] on link "Year 5 Worksheet 6: Prefixes and Suffixes" at bounding box center [167, 319] width 213 height 13
click at [180, 328] on link "Year 5 Worksheet 7: Homophones" at bounding box center [147, 334] width 173 height 13
click at [177, 342] on link "Year 5 Worksheet 8: Synonyms and Antonyms" at bounding box center [179, 348] width 236 height 13
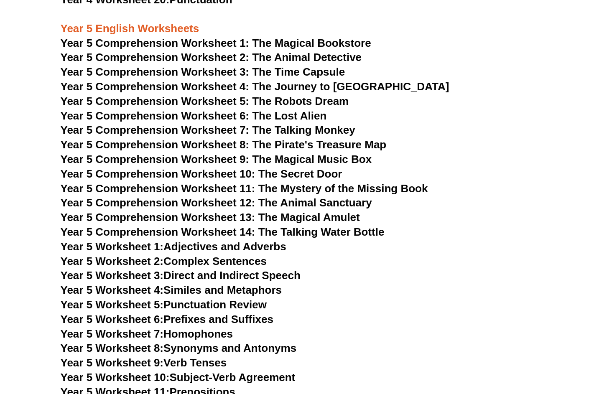
click at [177, 357] on link "Year 5 Worksheet 9: Verb Tenses" at bounding box center [144, 363] width 166 height 13
click at [179, 371] on link "Year 5 Worksheet 10: Subject-Verb Agreement" at bounding box center [178, 377] width 235 height 13
click at [177, 386] on link "Year 5 Worksheet 11: Prepositions" at bounding box center [148, 392] width 175 height 13
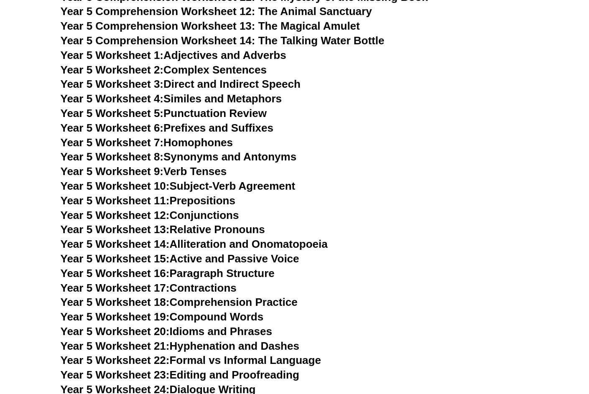
scroll to position [3768, 0]
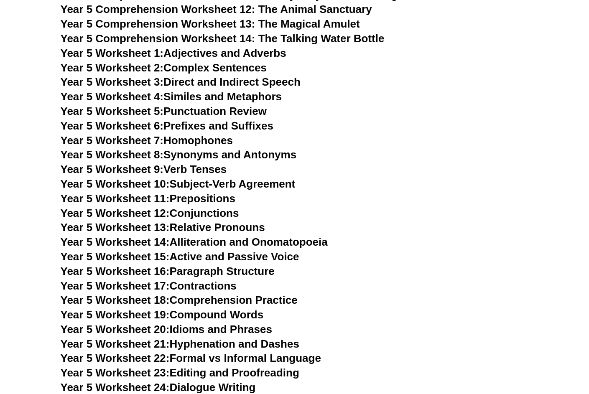
click at [192, 265] on link "Year 5 Worksheet 16: Paragraph Structure" at bounding box center [168, 271] width 214 height 13
click at [186, 280] on link "Year 5 Worksheet 17: Contractions" at bounding box center [149, 286] width 176 height 13
click at [185, 294] on link "Year 5 Worksheet 18: Comprehension Practice" at bounding box center [179, 300] width 237 height 13
click at [184, 309] on link "Year 5 Worksheet 19: Compound Words" at bounding box center [162, 315] width 203 height 13
click at [181, 323] on link "Year 5 Worksheet 20: Idioms and Phrases" at bounding box center [167, 329] width 212 height 13
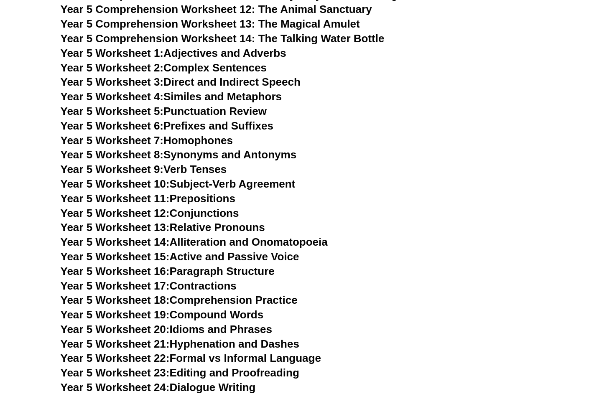
click at [181, 338] on link "Year 5 Worksheet 21: Hyphenation and Dashes" at bounding box center [180, 344] width 239 height 13
click at [181, 352] on link "Year 5 Worksheet 22: Formal vs Informal Language" at bounding box center [191, 358] width 261 height 13
click at [181, 367] on link "Year 5 Worksheet 23: Editing and Proofreading" at bounding box center [180, 373] width 239 height 13
click at [180, 381] on link "Year 5 Worksheet 24: Dialogue Writing" at bounding box center [158, 387] width 195 height 13
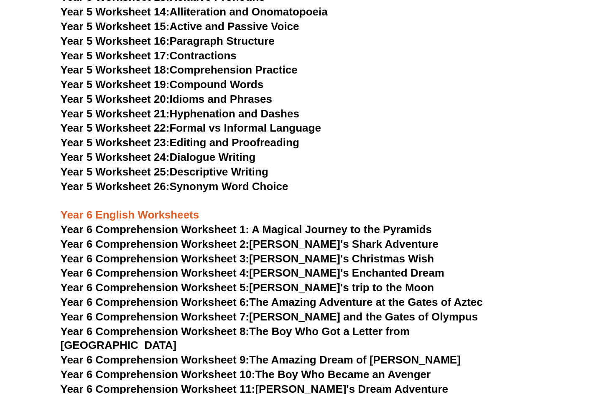
scroll to position [4026, 0]
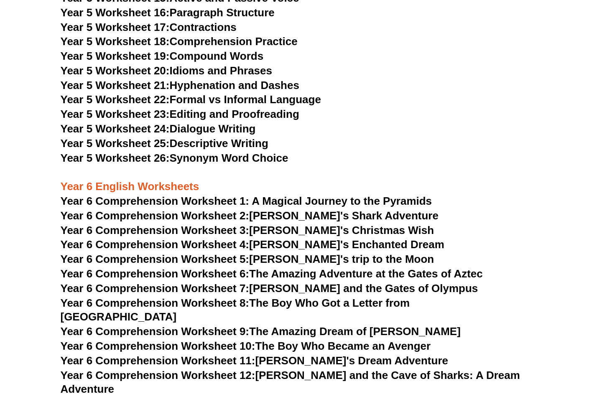
click at [205, 195] on span "Year 6 Comprehension Worksheet 1: A Magical Journey to the Pyramids" at bounding box center [247, 201] width 372 height 13
click at [200, 209] on span "Year 6 Comprehension Worksheet 2:" at bounding box center [155, 215] width 189 height 13
click at [196, 224] on span "Year 6 Comprehension Worksheet 3:" at bounding box center [155, 230] width 189 height 13
click at [196, 238] on span "Year 6 Comprehension Worksheet 4:" at bounding box center [155, 244] width 189 height 13
click at [193, 253] on span "Year 6 Comprehension Worksheet 5:" at bounding box center [155, 259] width 189 height 13
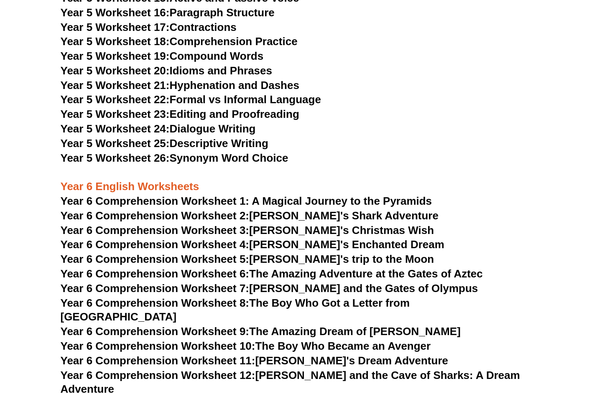
click at [192, 268] on span "Year 6 Comprehension Worksheet 6:" at bounding box center [155, 274] width 189 height 13
click at [190, 282] on span "Year 6 Comprehension Worksheet 7:" at bounding box center [155, 288] width 189 height 13
click at [190, 297] on span "Year 6 Comprehension Worksheet 8:" at bounding box center [155, 303] width 189 height 13
click at [186, 325] on span "Year 6 Comprehension Worksheet 9:" at bounding box center [155, 331] width 189 height 13
click at [185, 340] on span "Year 6 Comprehension Worksheet 10:" at bounding box center [158, 346] width 195 height 13
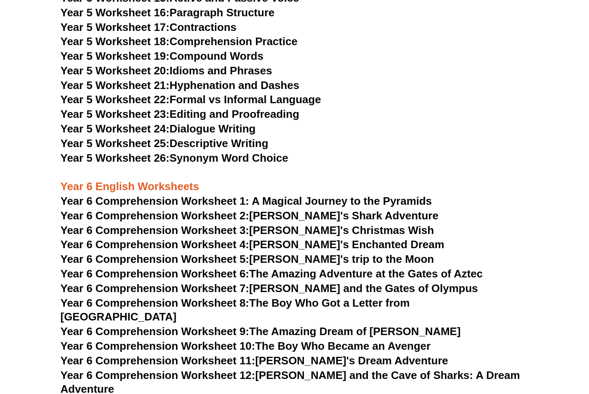
click at [183, 355] on span "Year 6 Comprehension Worksheet 11:" at bounding box center [158, 361] width 195 height 13
click at [183, 369] on span "Year 6 Comprehension Worksheet 12:" at bounding box center [158, 375] width 195 height 13
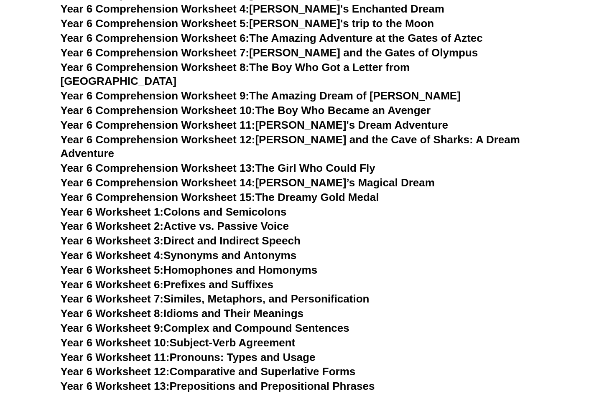
scroll to position [4280, 0]
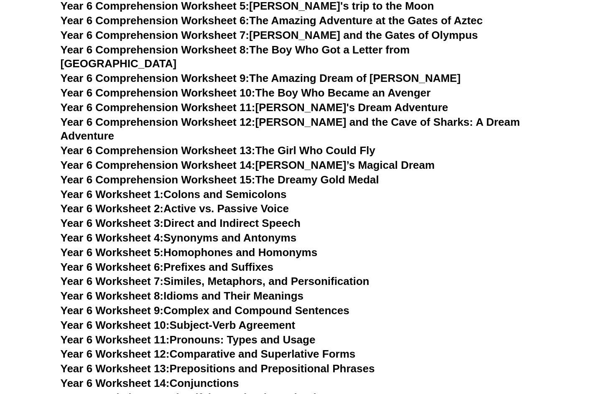
click at [193, 246] on link "Year 6 Worksheet 5: Homophones and Homonyms" at bounding box center [189, 252] width 257 height 13
click at [187, 261] on link "Year 6 Worksheet 6: Prefixes and Suffixes" at bounding box center [167, 267] width 213 height 13
click at [185, 275] on link "Year 6 Worksheet 7: Similes, Metaphors, and Personification" at bounding box center [215, 281] width 309 height 13
click at [182, 290] on link "Year 6 Worksheet 8: Idioms and Their Meanings" at bounding box center [182, 296] width 243 height 13
click at [182, 304] on link "Year 6 Worksheet 9: Complex and Compound Sentences" at bounding box center [205, 310] width 289 height 13
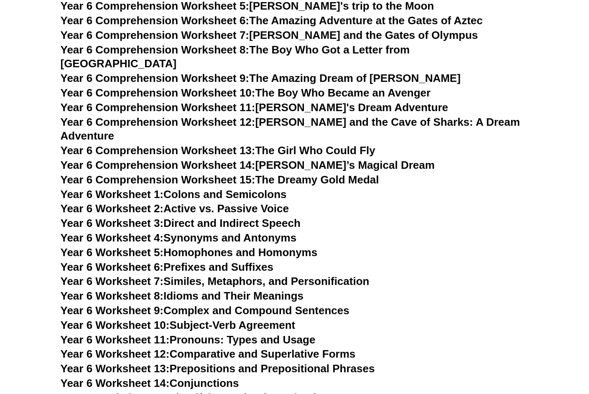
click at [179, 319] on link "Year 6 Worksheet 10: Subject-Verb Agreement" at bounding box center [178, 325] width 235 height 13
click at [178, 334] on link "Year 6 Worksheet 11: Pronouns: Types and Usage" at bounding box center [188, 340] width 255 height 13
click at [176, 348] on link "Year 6 Worksheet 12: Comparative and Superlative Forms" at bounding box center [208, 354] width 295 height 13
click at [175, 363] on link "Year 6 Worksheet 13: Prepositions and Prepositional Phrases" at bounding box center [218, 369] width 314 height 13
click at [170, 377] on span "Year 6 Worksheet 14:" at bounding box center [115, 383] width 109 height 13
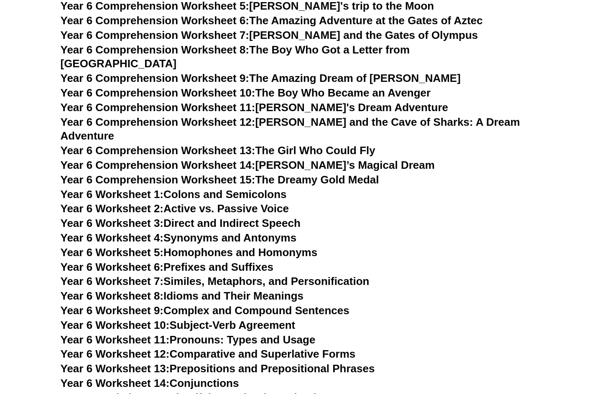
click at [170, 392] on span "Year 6 Worksheet 15:" at bounding box center [115, 398] width 109 height 13
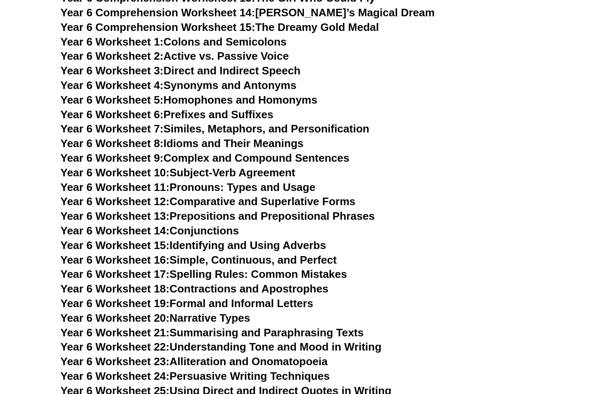
scroll to position [4432, 0]
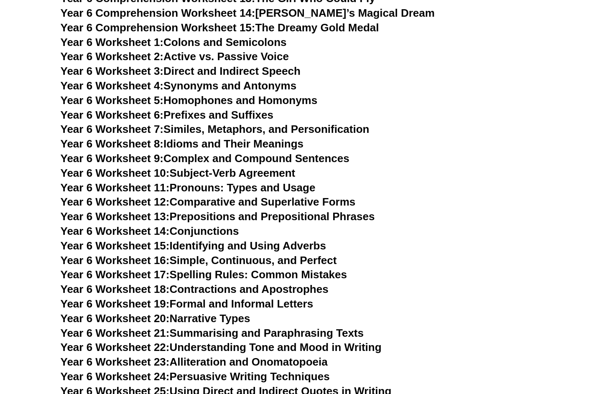
click at [183, 356] on link "Year 6 Worksheet 23: Alliteration and Onomatopoeia" at bounding box center [194, 362] width 267 height 13
click at [182, 370] on link "Year 6 Worksheet 24: Persuasive Writing Techniques" at bounding box center [195, 376] width 269 height 13
click at [182, 385] on link "Year 6 Worksheet 25: Using Direct and Indirect Quotes in Writing" at bounding box center [226, 391] width 331 height 13
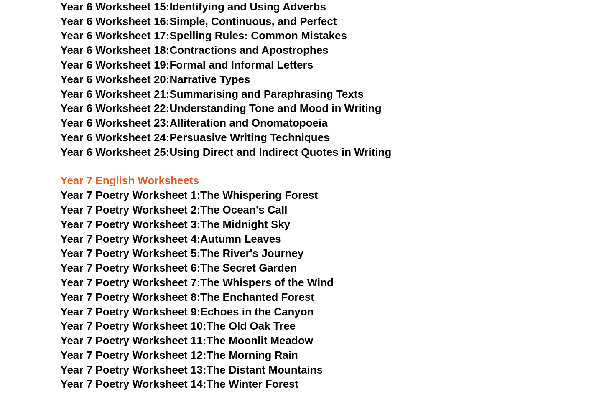
scroll to position [4671, 0]
click at [133, 189] on span "Year 7 Poetry Worksheet 1:" at bounding box center [131, 195] width 140 height 13
